Goal: Transaction & Acquisition: Purchase product/service

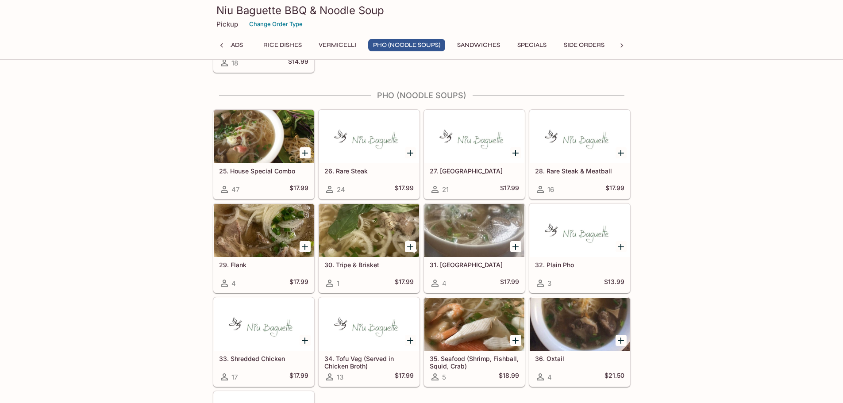
scroll to position [856, 0]
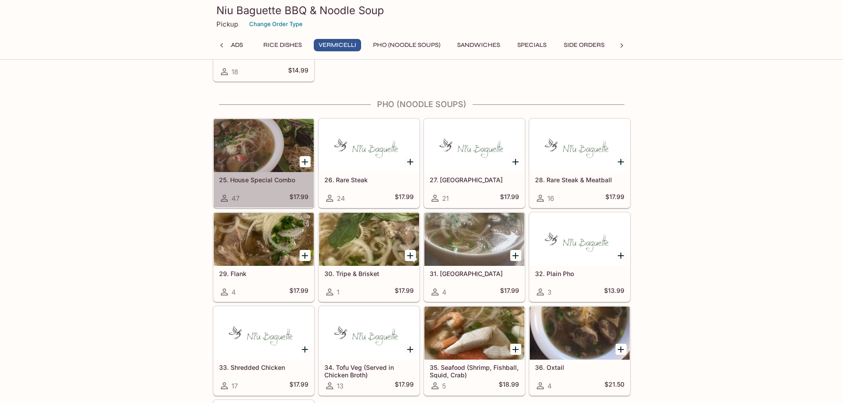
click at [236, 143] on div at bounding box center [264, 145] width 100 height 53
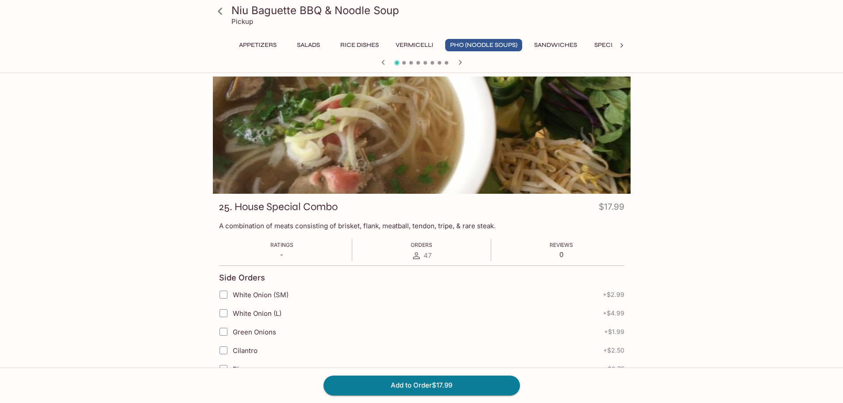
click at [484, 44] on button "Pho (Noodle Soups)" at bounding box center [483, 45] width 77 height 12
click at [461, 62] on icon "button" at bounding box center [459, 62] width 3 height 5
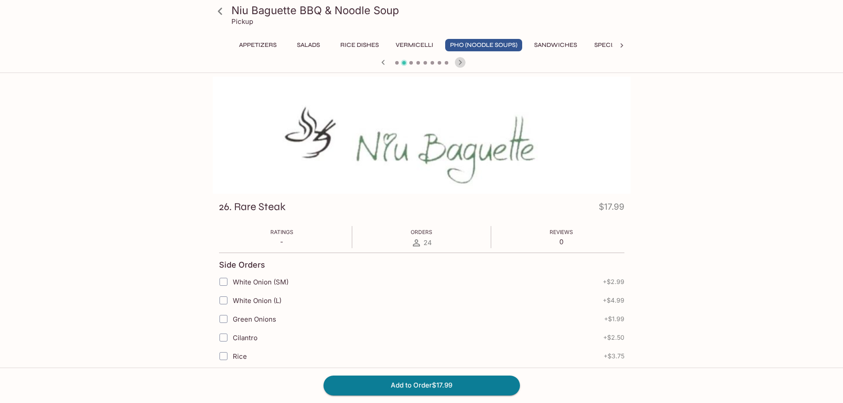
click at [461, 62] on icon "button" at bounding box center [459, 62] width 3 height 5
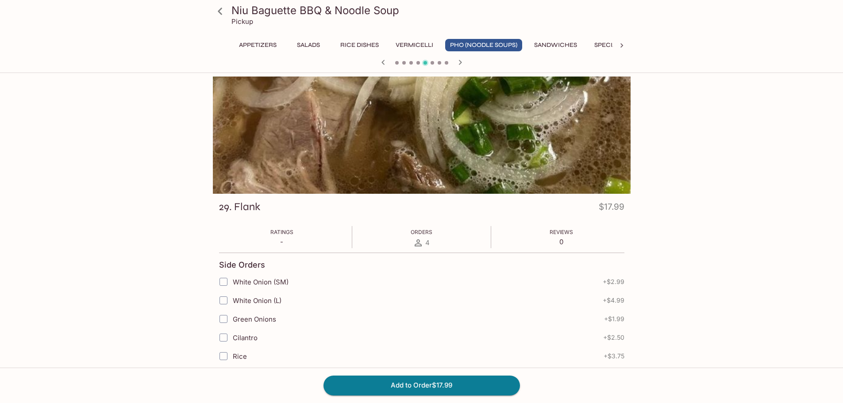
click at [461, 62] on icon "button" at bounding box center [459, 62] width 3 height 5
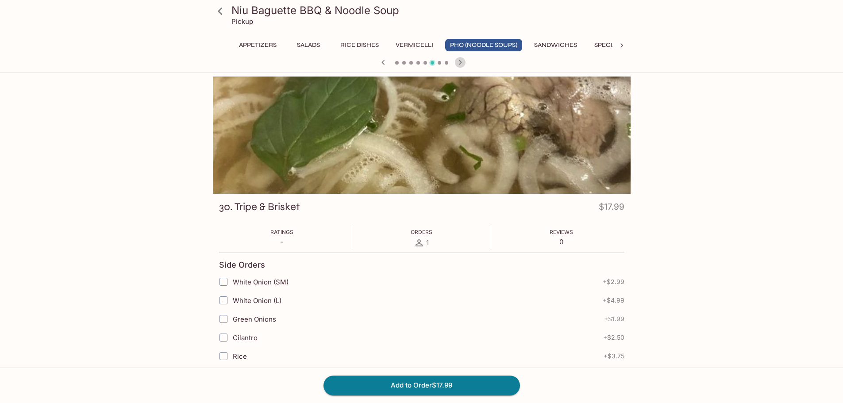
click at [461, 62] on icon "button" at bounding box center [459, 62] width 3 height 5
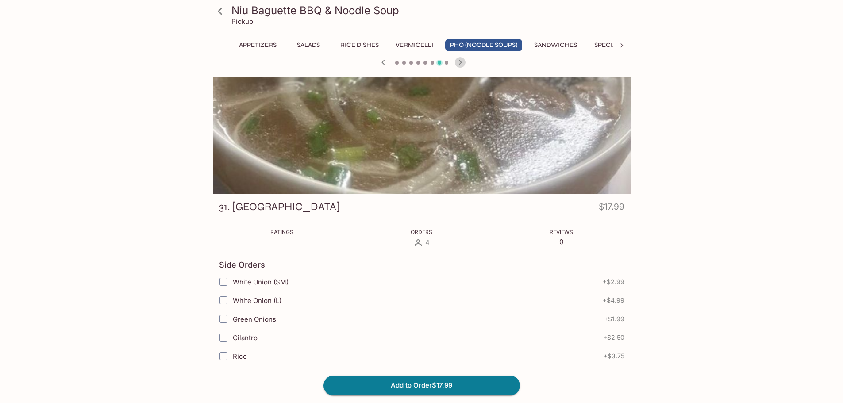
click at [461, 62] on icon "button" at bounding box center [459, 62] width 3 height 5
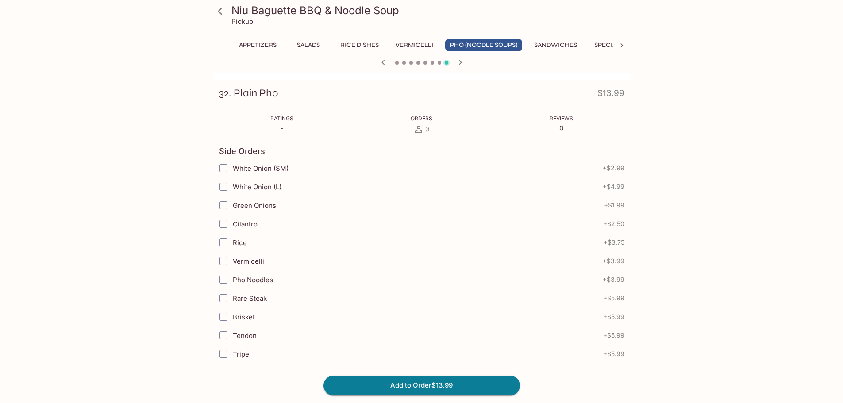
scroll to position [88, 0]
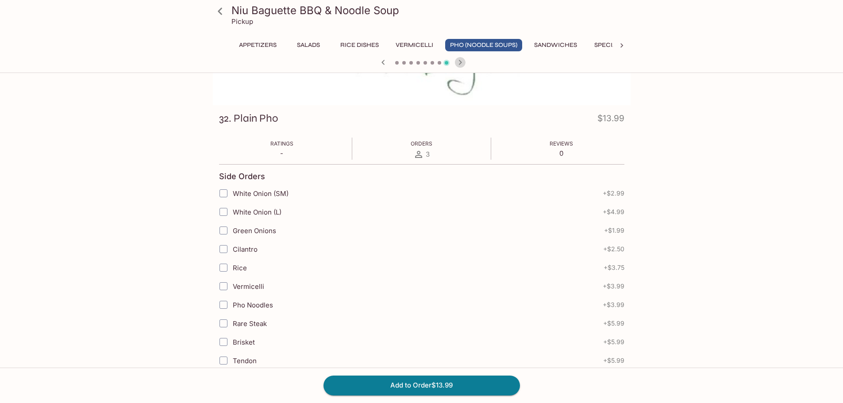
click at [460, 65] on icon "button" at bounding box center [460, 62] width 11 height 11
click at [460, 65] on div at bounding box center [421, 63] width 425 height 13
click at [450, 60] on icon "button" at bounding box center [449, 62] width 11 height 11
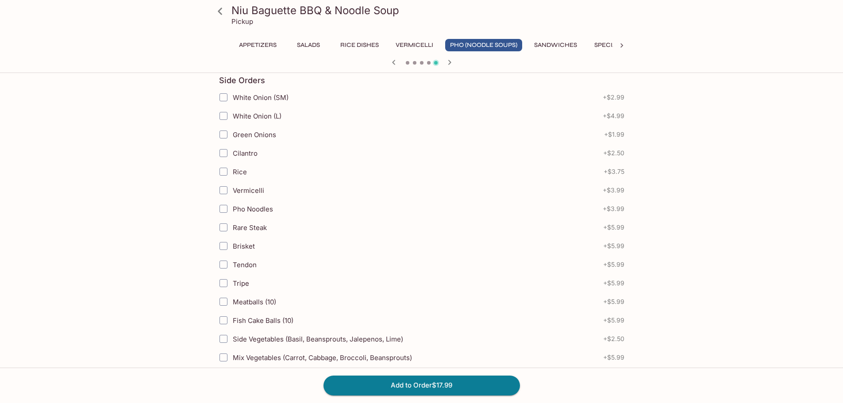
scroll to position [221, 0]
